Goal: Task Accomplishment & Management: Manage account settings

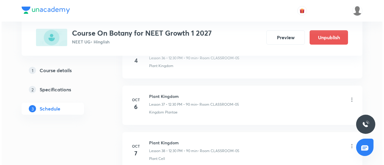
scroll to position [2074, 0]
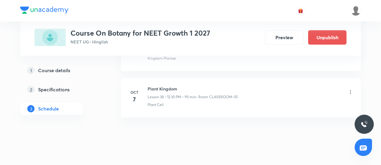
click at [352, 89] on icon at bounding box center [350, 92] width 6 height 6
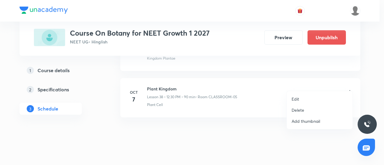
click at [301, 100] on li "Edit" at bounding box center [320, 99] width 66 height 11
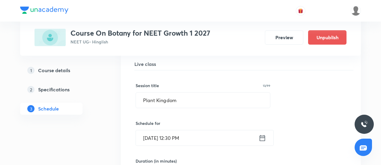
scroll to position [1806, 0]
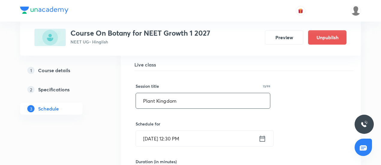
click at [193, 94] on input "Plant Kingdom" at bounding box center [203, 100] width 134 height 15
type input "Morphology of Flowering Plants"
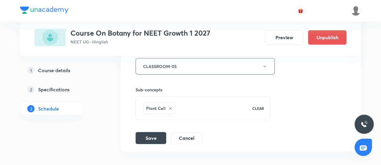
scroll to position [1995, 0]
click at [158, 131] on button "Save" at bounding box center [151, 137] width 31 height 12
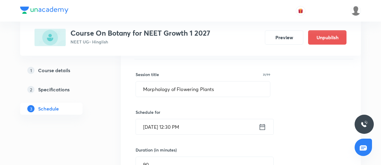
scroll to position [1799, 0]
